Goal: Task Accomplishment & Management: Manage account settings

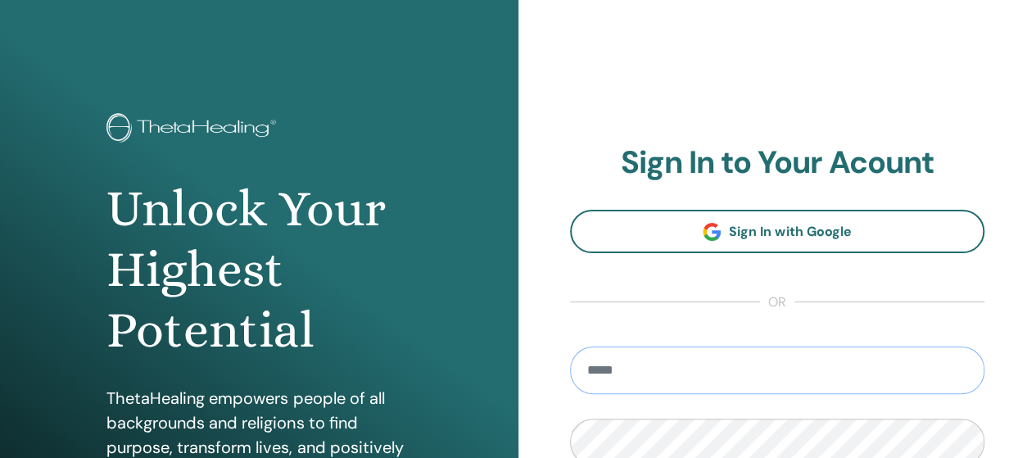
click at [897, 362] on input "email" at bounding box center [777, 371] width 415 height 48
type input "**********"
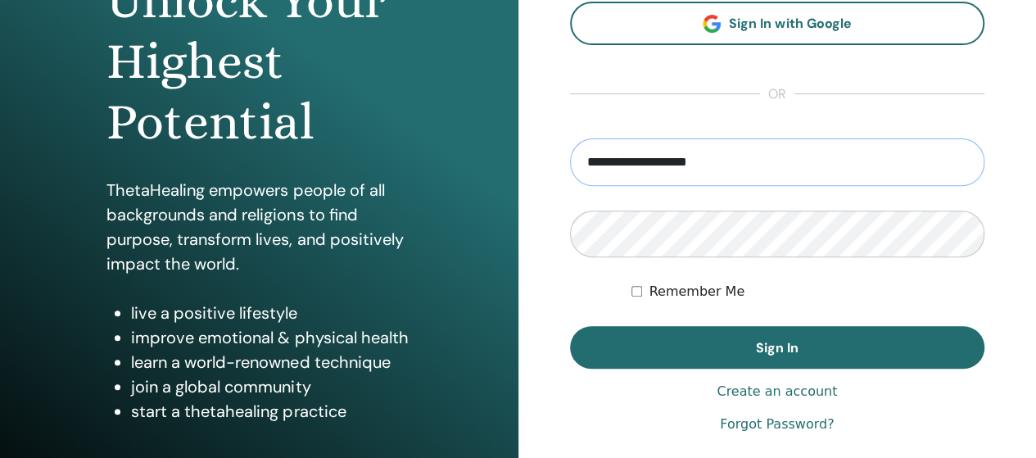
scroll to position [224, 0]
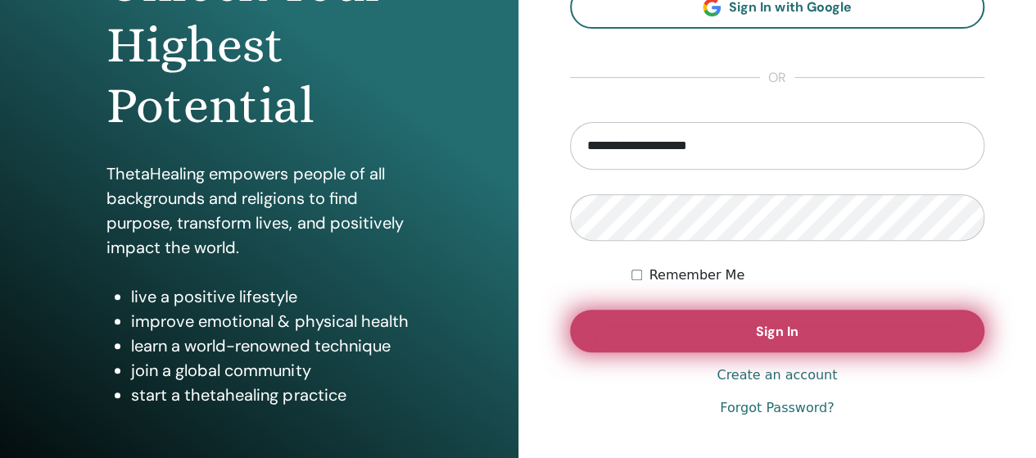
click at [762, 333] on span "Sign In" at bounding box center [777, 331] width 43 height 17
